Goal: Task Accomplishment & Management: Complete application form

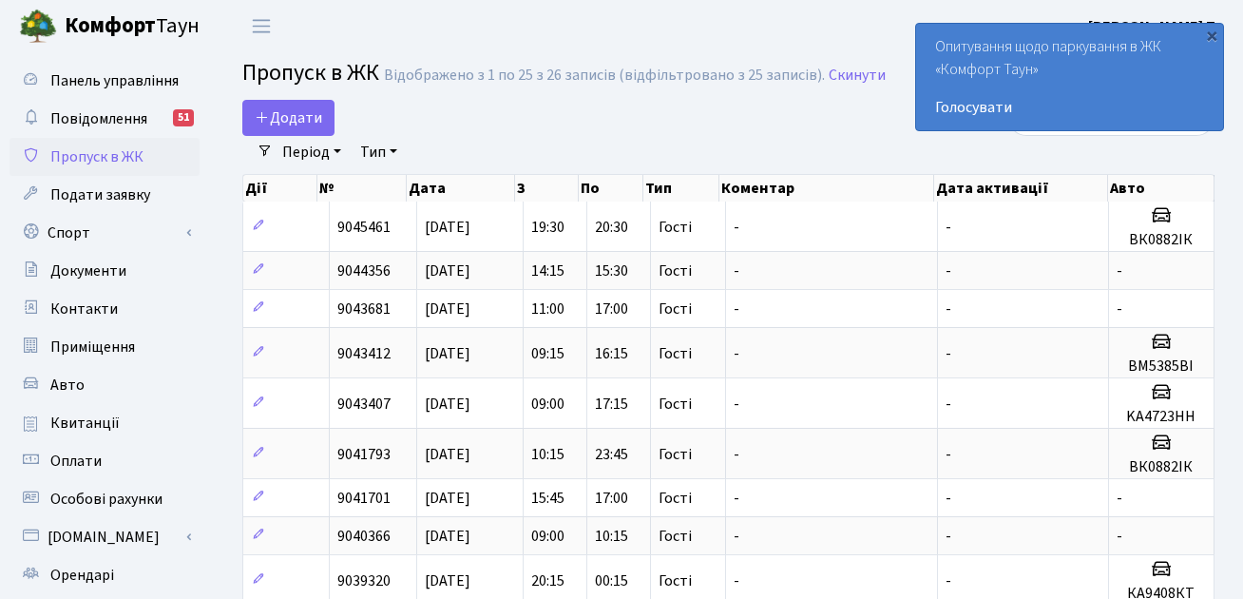
select select "25"
click at [299, 111] on span "Додати" at bounding box center [288, 117] width 67 height 21
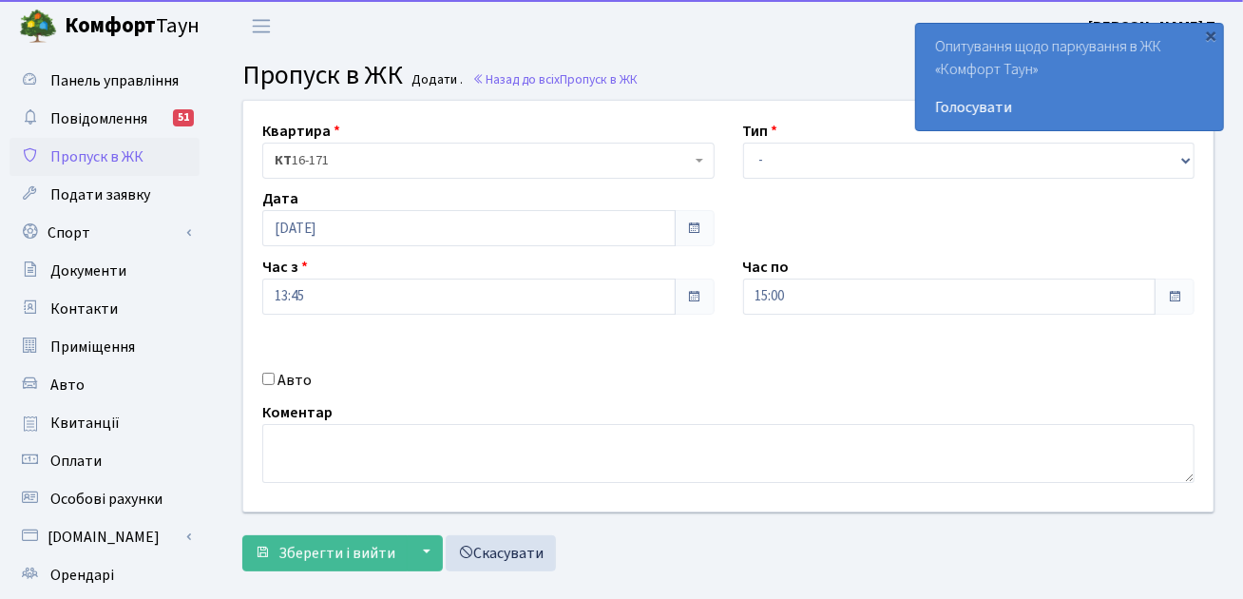
select select "3"
click at [743, 143] on select "- Доставка Таксі Гості Сервіс" at bounding box center [969, 161] width 452 height 36
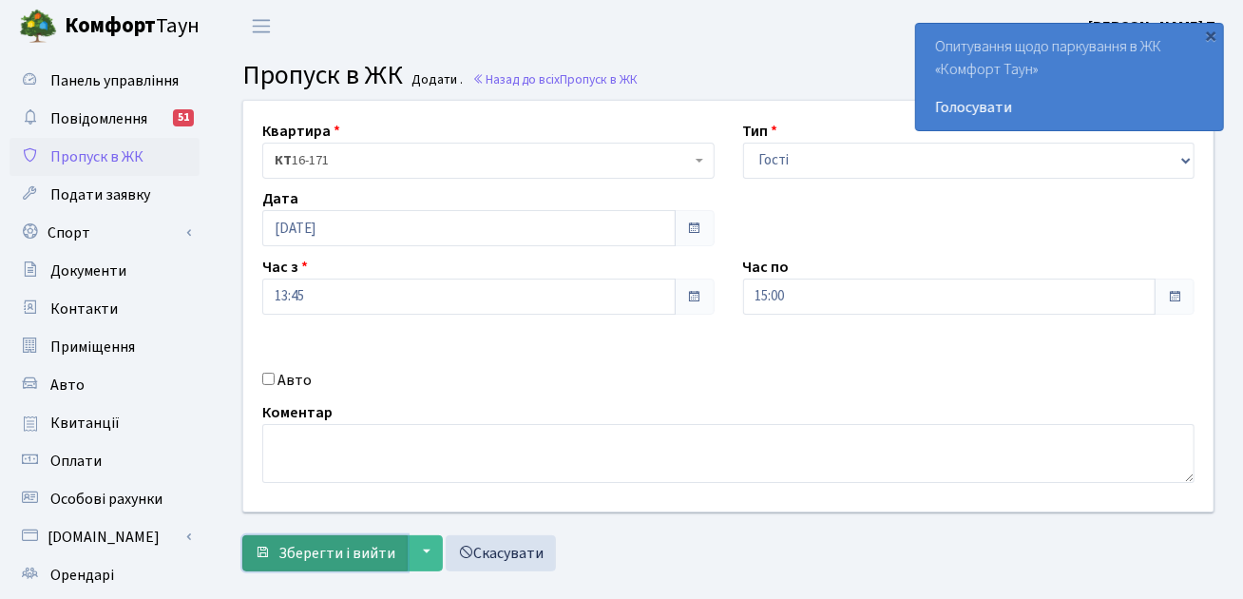
click at [342, 549] on span "Зберегти і вийти" at bounding box center [336, 553] width 117 height 21
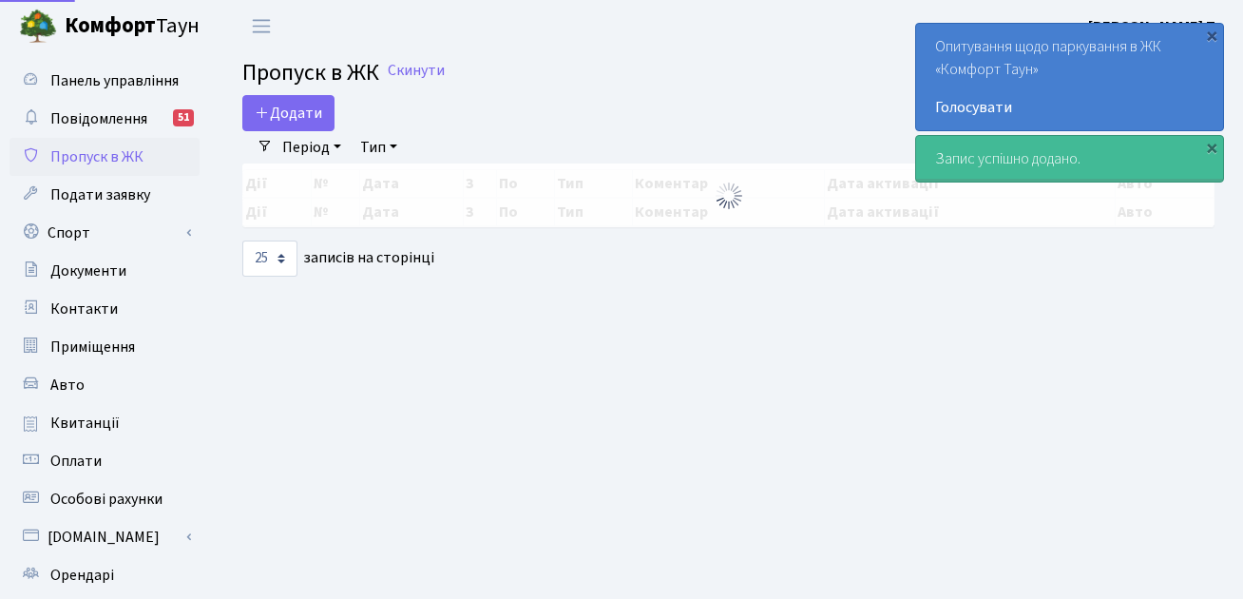
select select "25"
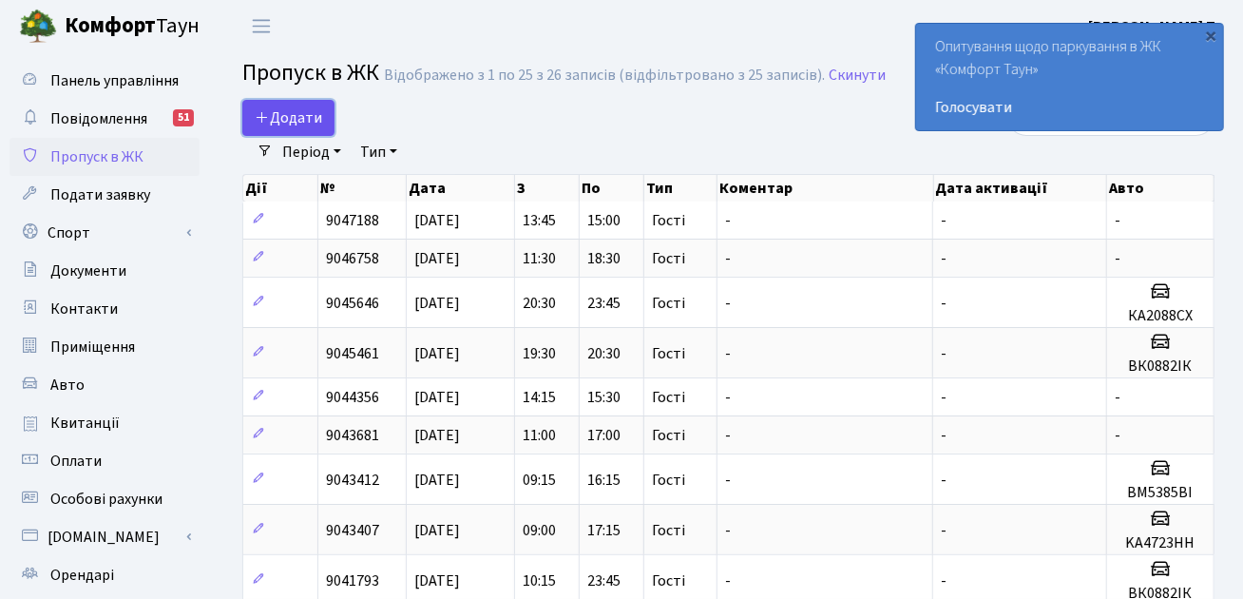
click at [298, 112] on span "Додати" at bounding box center [288, 117] width 67 height 21
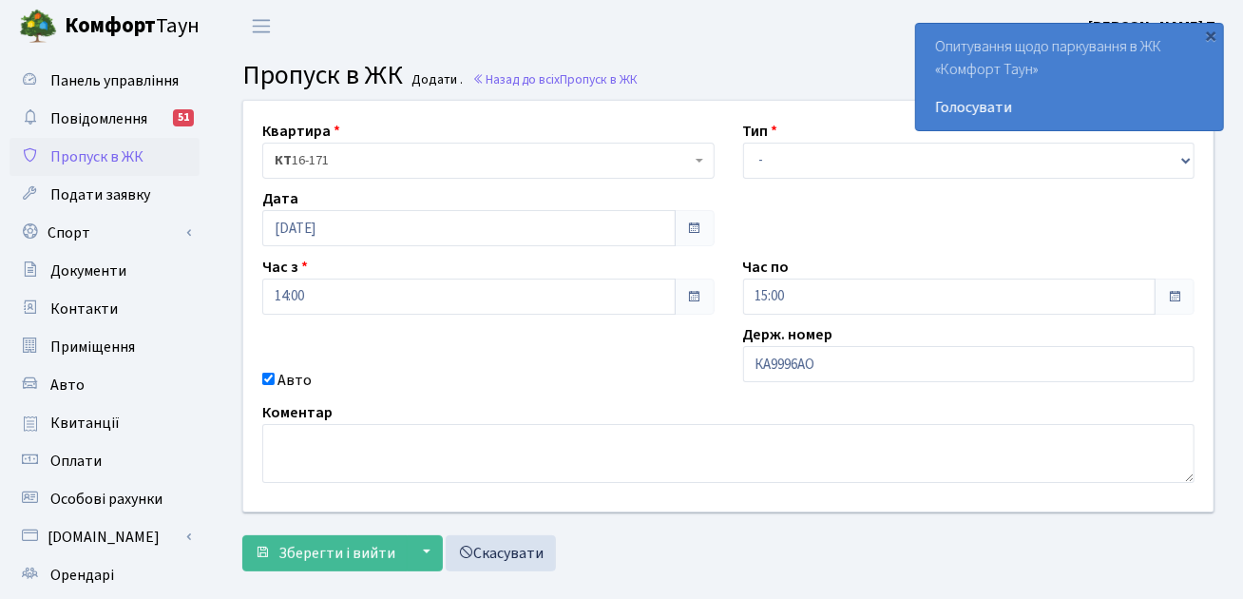
type input "КА9996АО"
click at [838, 165] on select "- Доставка Таксі Гості Сервіс" at bounding box center [969, 161] width 452 height 36
select select "3"
click at [743, 143] on select "- Доставка Таксі Гості Сервіс" at bounding box center [969, 161] width 452 height 36
click at [340, 558] on span "Зберегти і вийти" at bounding box center [336, 553] width 117 height 21
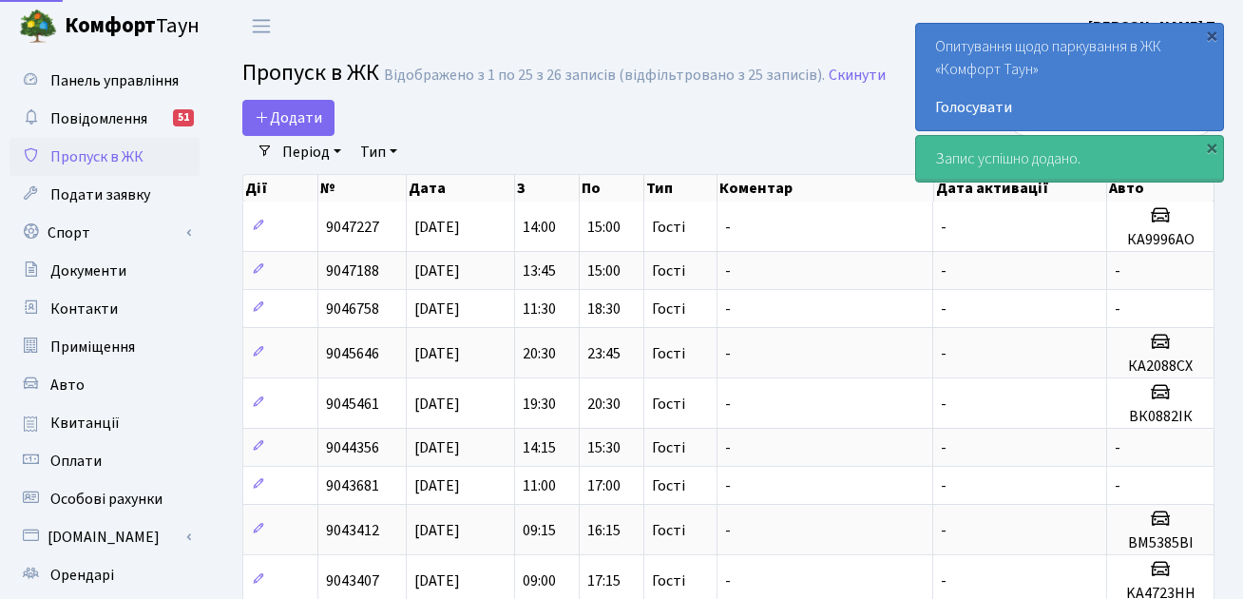
select select "25"
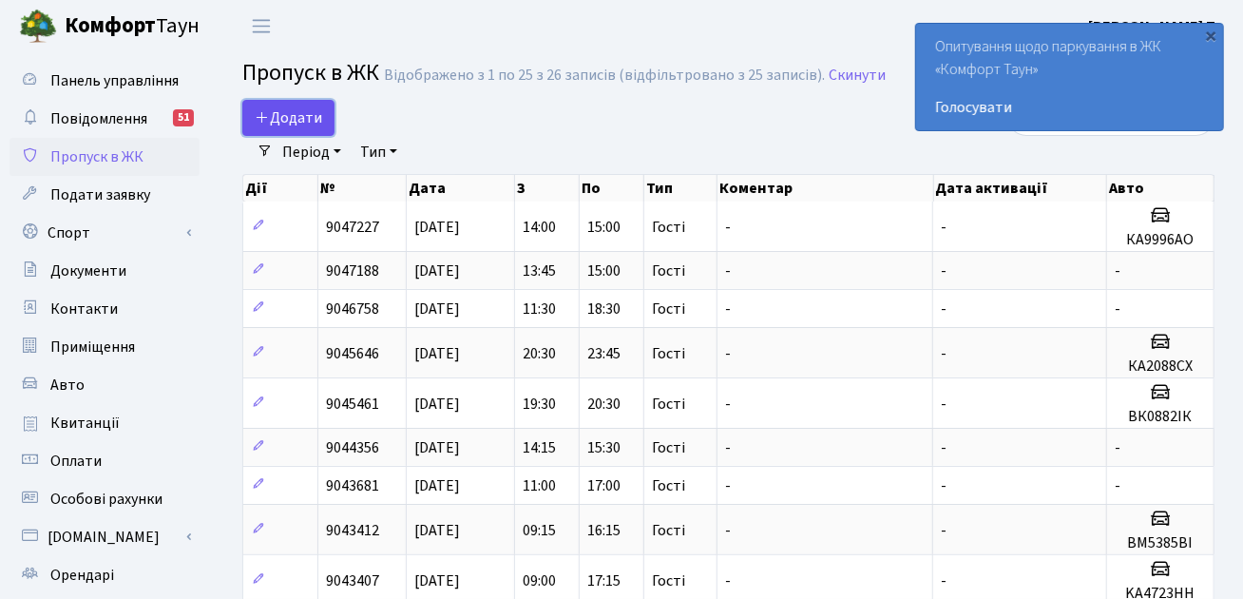
click at [289, 113] on span "Додати" at bounding box center [288, 117] width 67 height 21
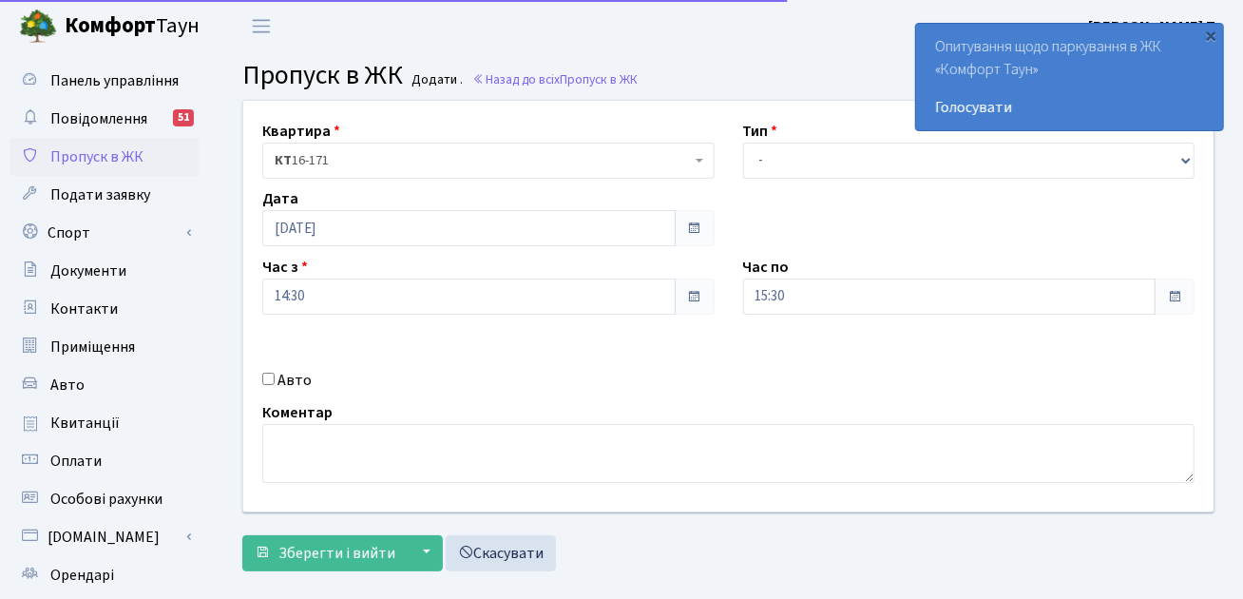
select select "3"
click at [743, 143] on select "- Доставка Таксі Гості Сервіс" at bounding box center [969, 161] width 452 height 36
click at [353, 531] on form "Квартира <b>КТ</b>&nbsp;&nbsp;&nbsp;&nbsp;16-171 КТ 16-171 Тип - Доставка Таксі…" at bounding box center [728, 335] width 972 height 471
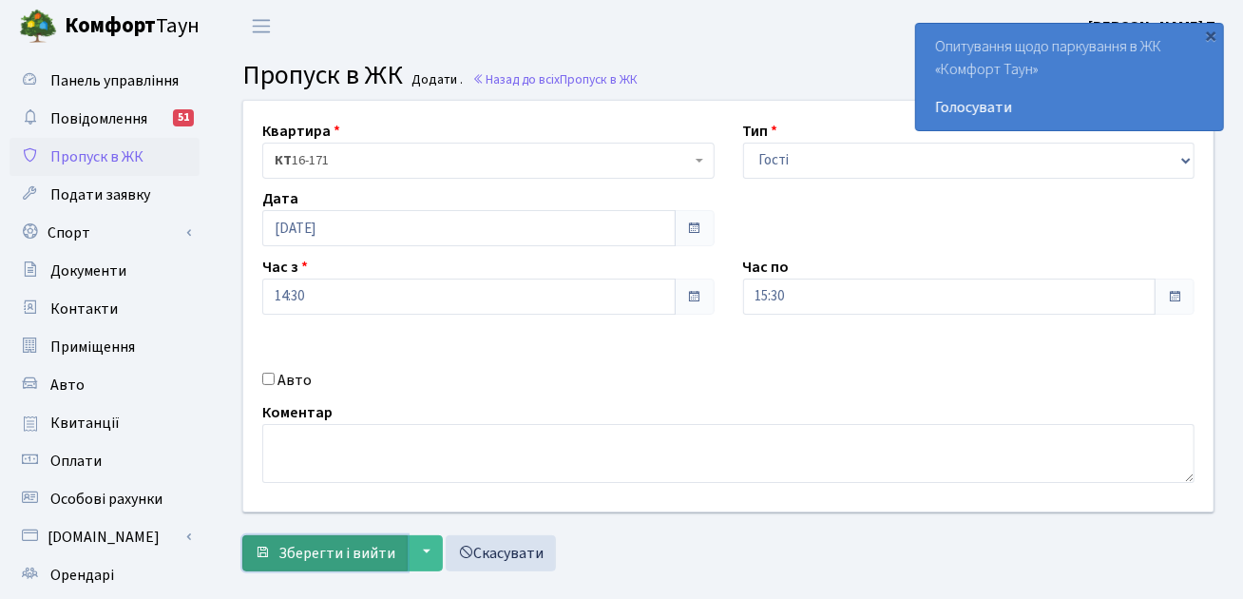
click at [352, 543] on span "Зберегти і вийти" at bounding box center [336, 553] width 117 height 21
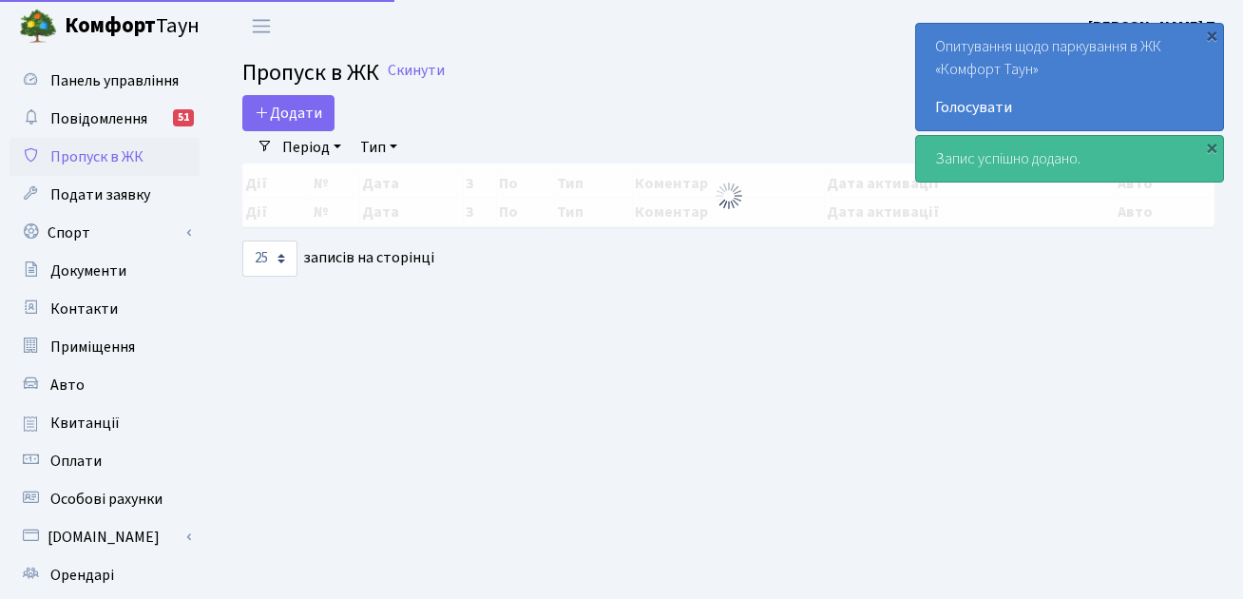
select select "25"
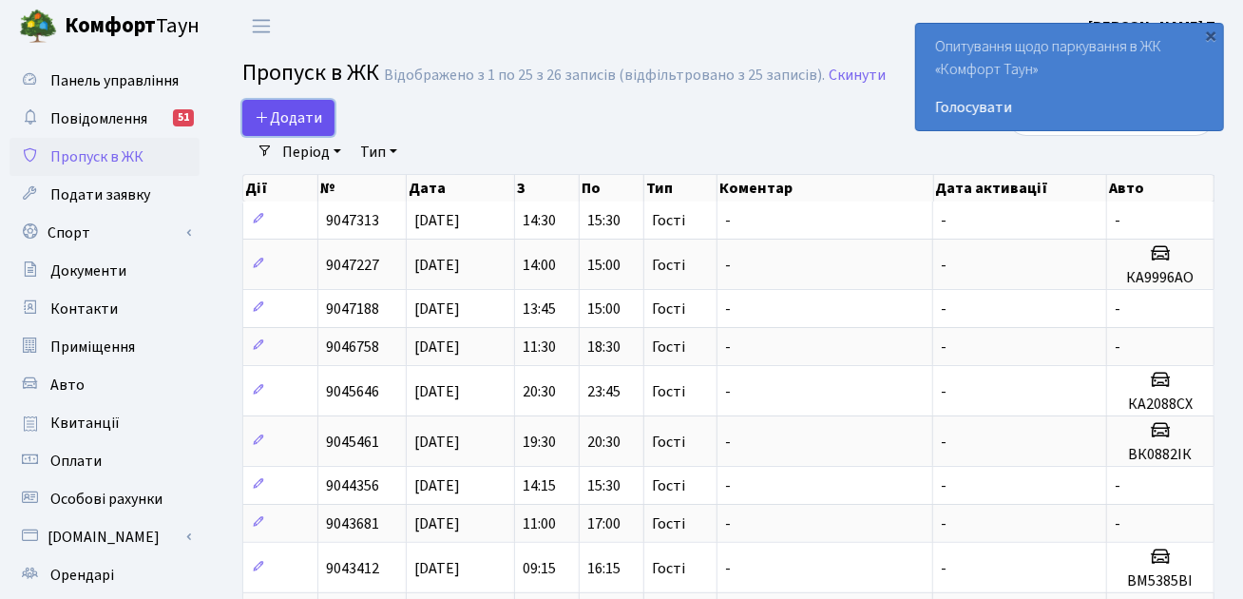
click at [308, 125] on span "Додати" at bounding box center [288, 117] width 67 height 21
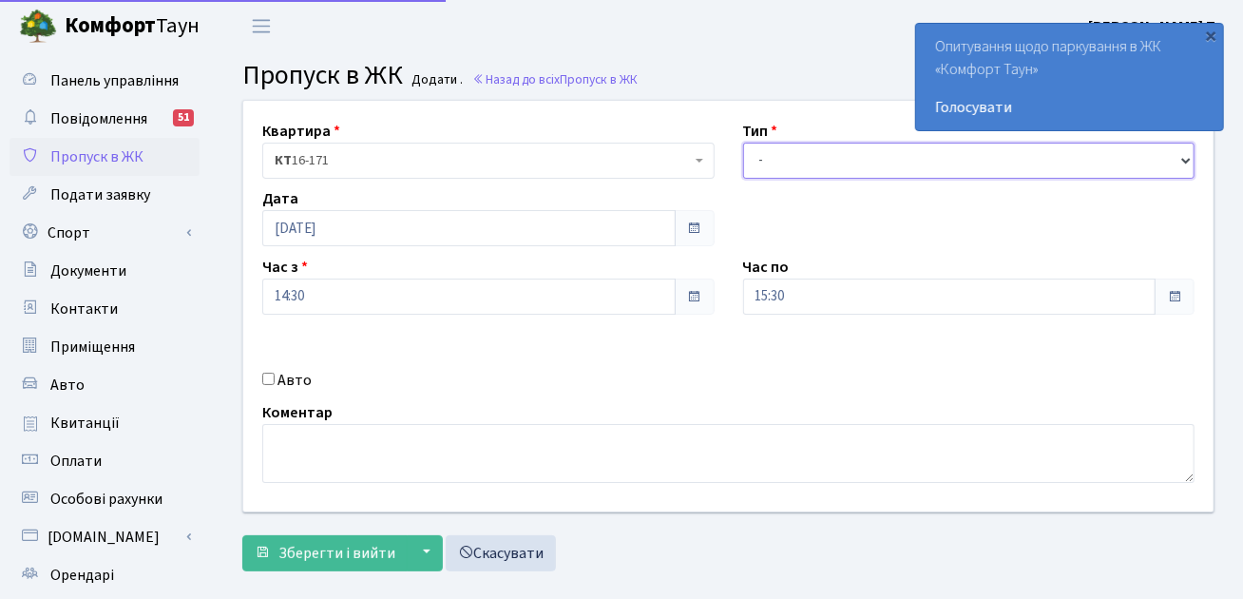
click at [787, 165] on select "- Доставка Таксі Гості Сервіс" at bounding box center [969, 161] width 452 height 36
select select "3"
click at [743, 143] on select "- Доставка Таксі Гості Сервіс" at bounding box center [969, 161] width 452 height 36
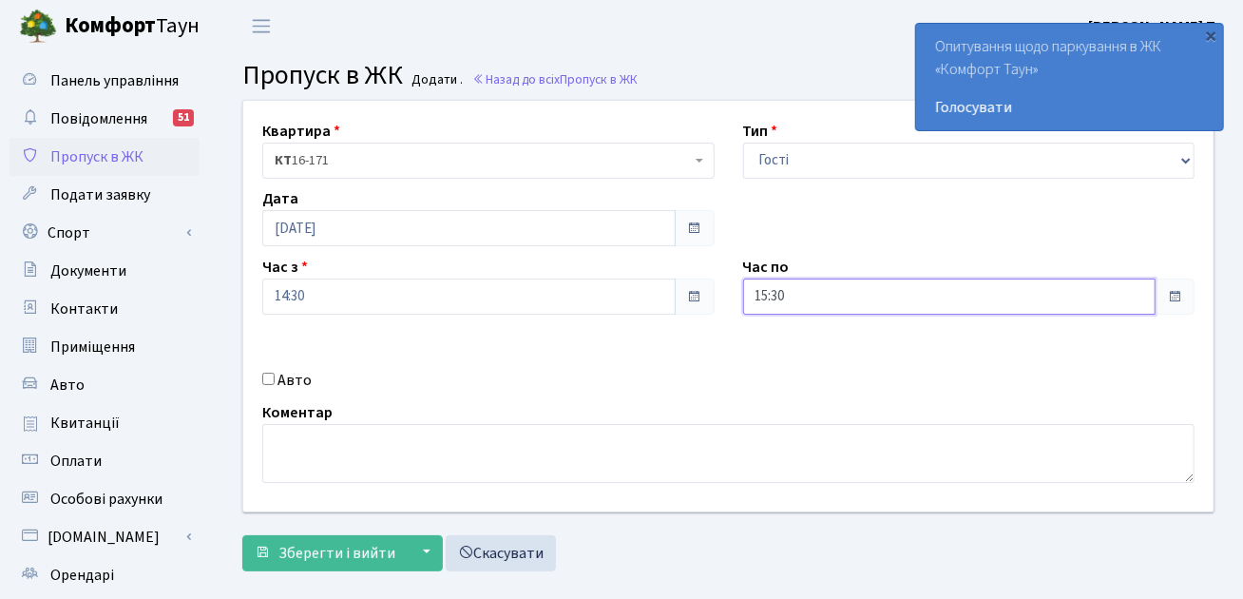
click at [783, 306] on input "15:30" at bounding box center [949, 296] width 413 height 36
click at [787, 74] on icon at bounding box center [795, 80] width 51 height 51
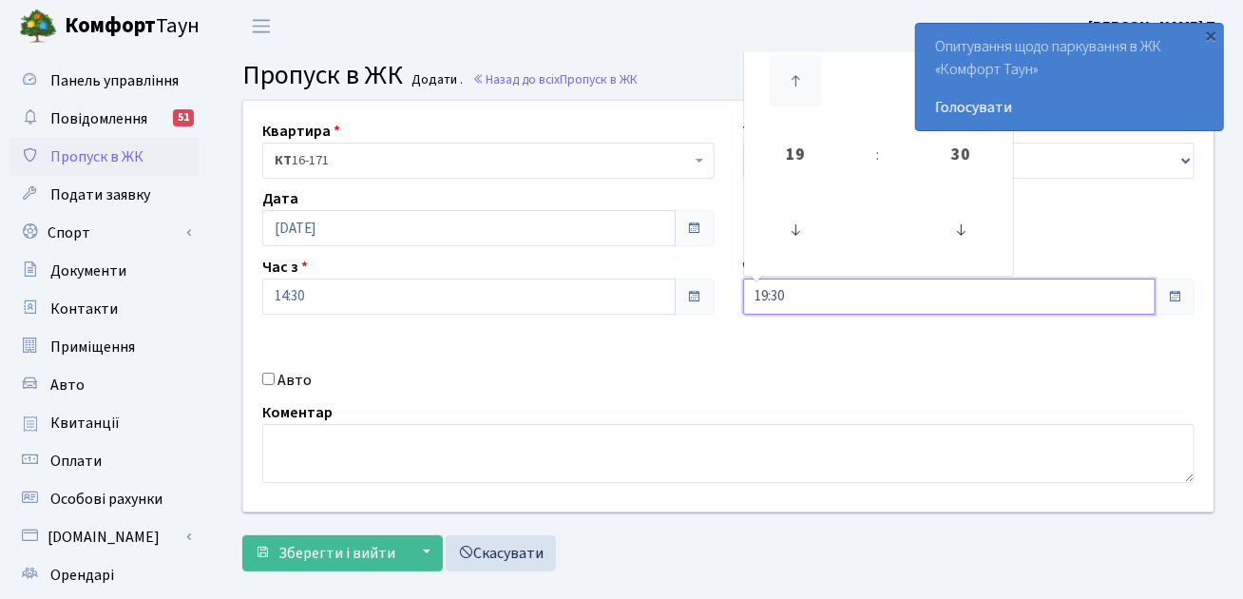
click at [787, 74] on icon at bounding box center [795, 80] width 51 height 51
type input "23:30"
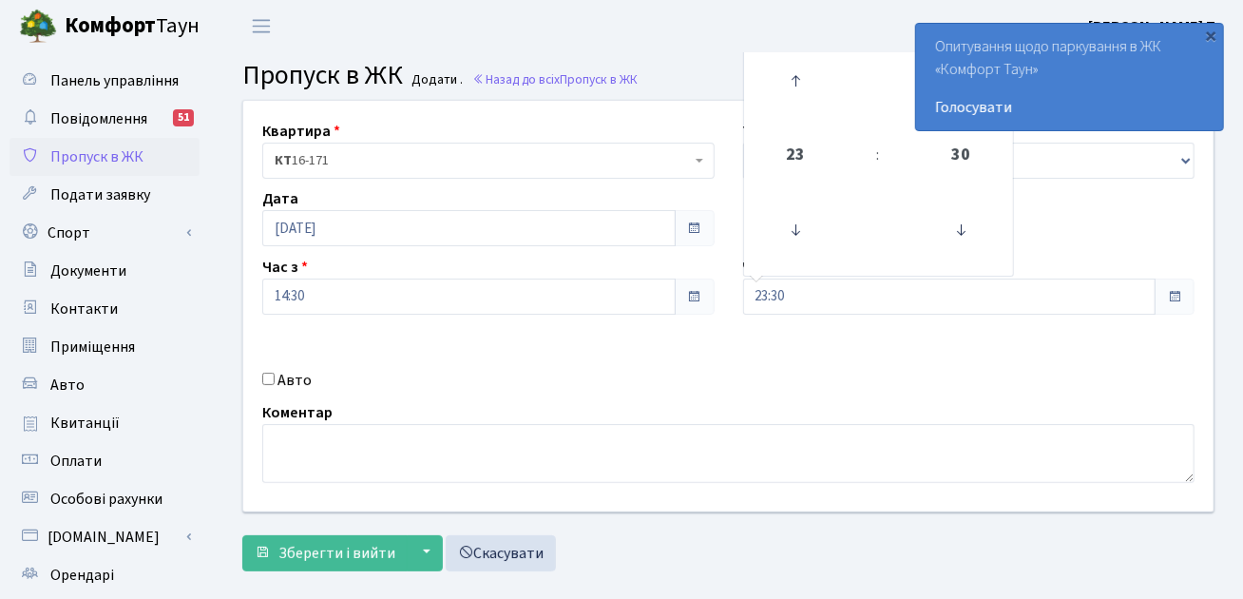
click at [270, 381] on input "Авто" at bounding box center [268, 379] width 12 height 12
checkbox input "true"
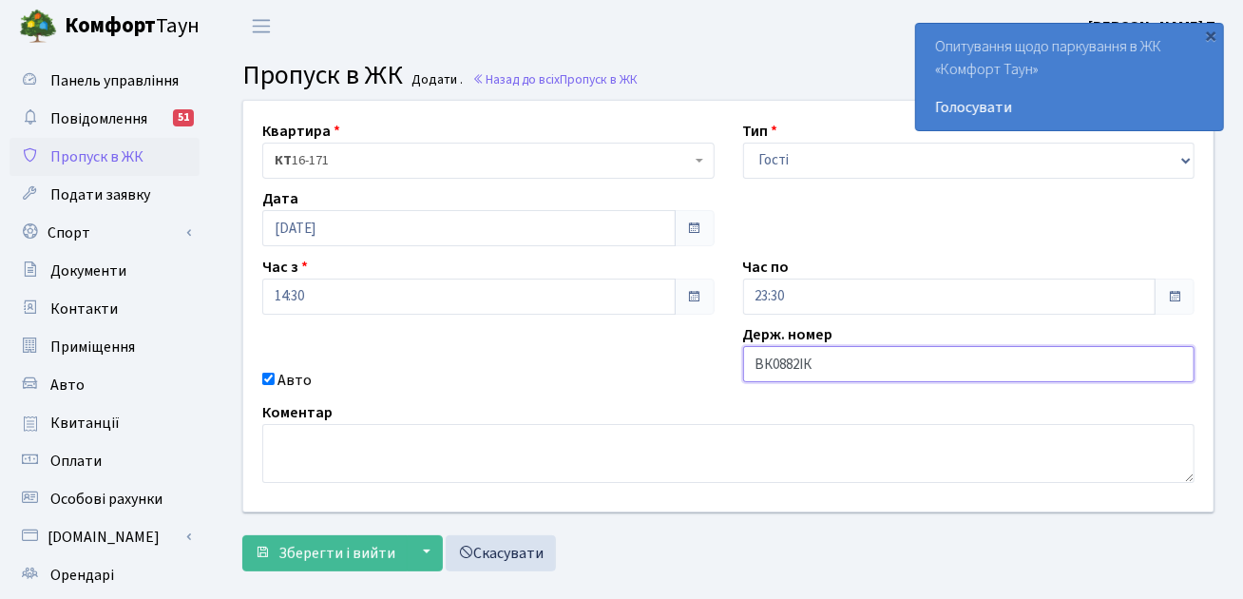
type input "ВК0882ІК"
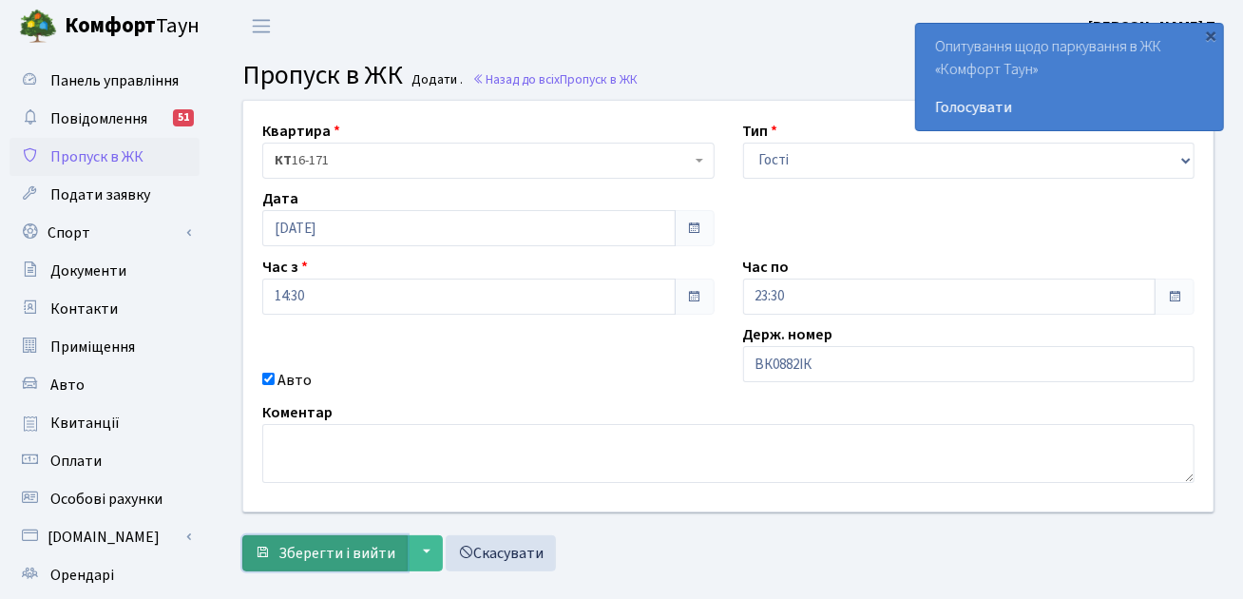
click at [365, 559] on span "Зберегти і вийти" at bounding box center [336, 553] width 117 height 21
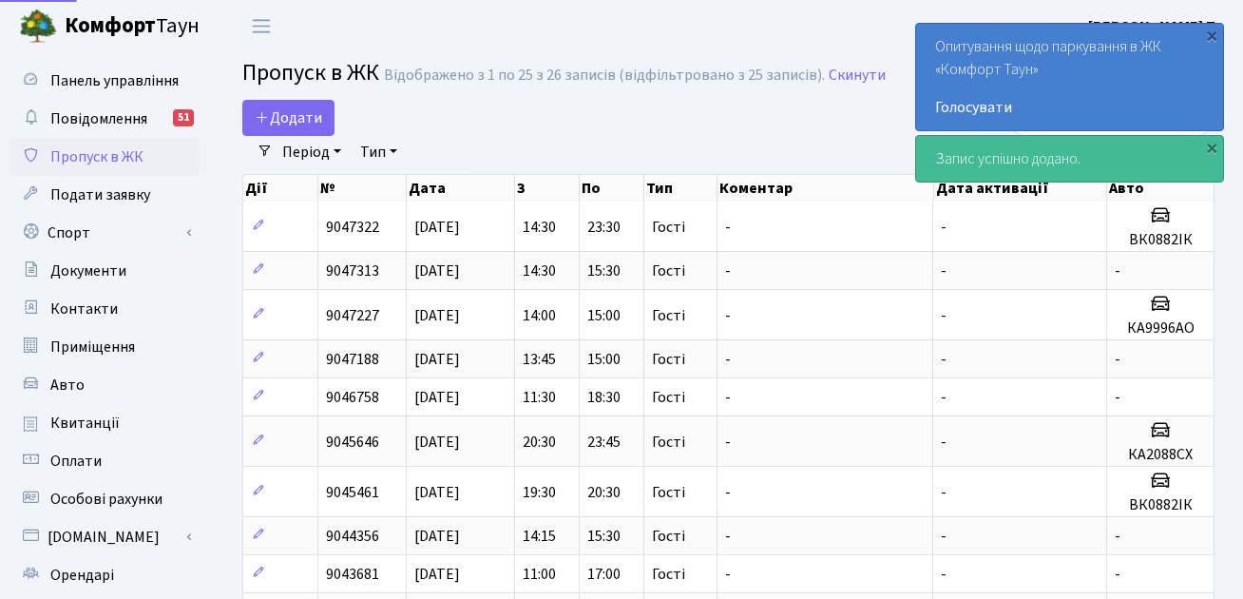
select select "25"
